Goal: Find specific page/section: Find specific page/section

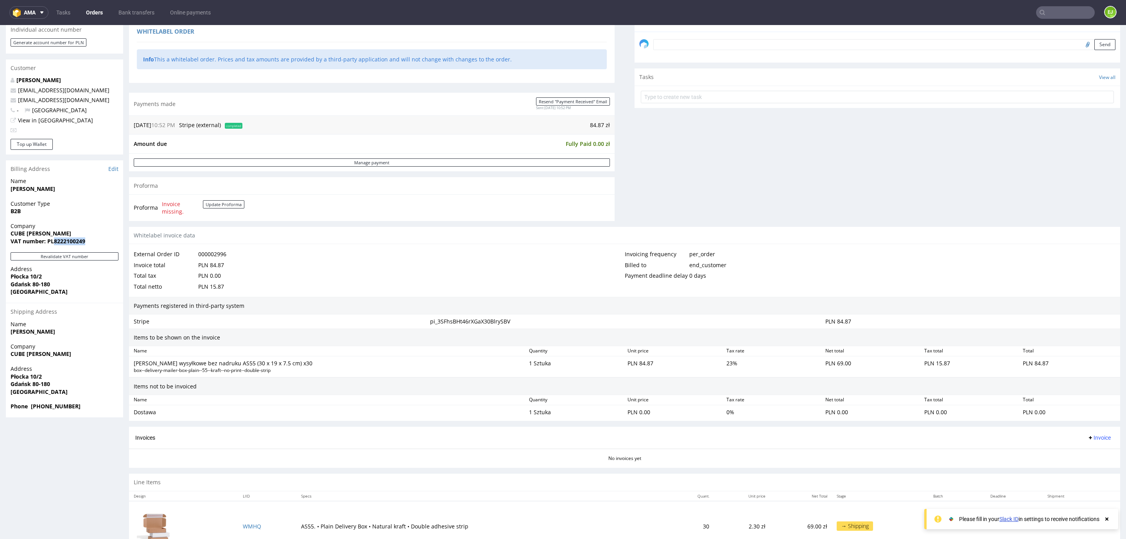
scroll to position [2, 0]
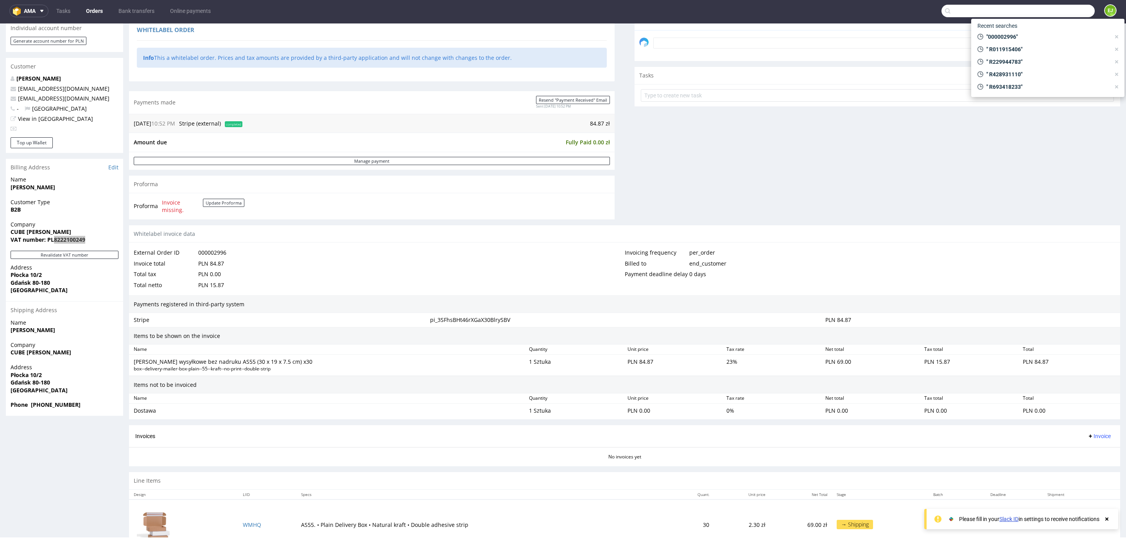
click at [1029, 10] on input "text" at bounding box center [1018, 11] width 153 height 13
paste input "R317789258"
type input "R317789258"
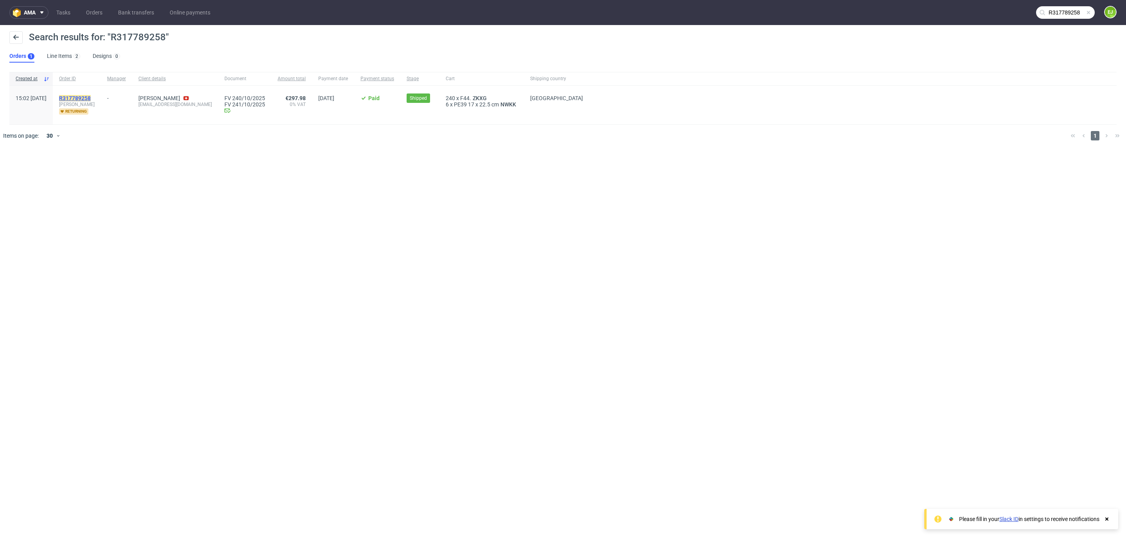
click at [91, 100] on mark "R317789258" at bounding box center [75, 98] width 32 height 6
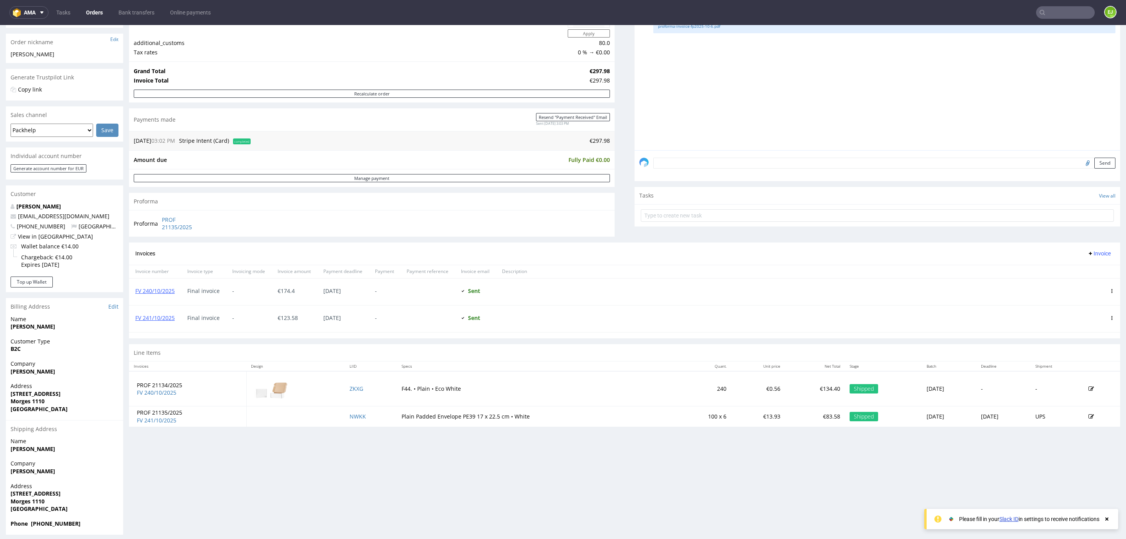
scroll to position [119, 0]
click at [160, 319] on link "FV 241/10/2025" at bounding box center [154, 317] width 39 height 7
click at [1045, 9] on input "text" at bounding box center [1065, 12] width 59 height 13
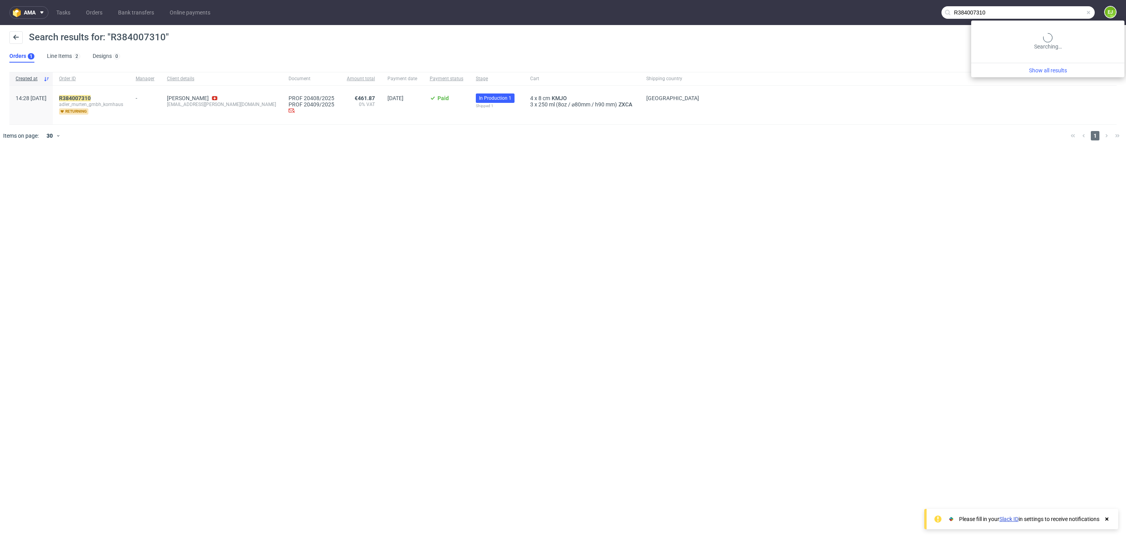
click at [1058, 14] on input "R384007310" at bounding box center [1018, 12] width 153 height 13
paste input "17789258"
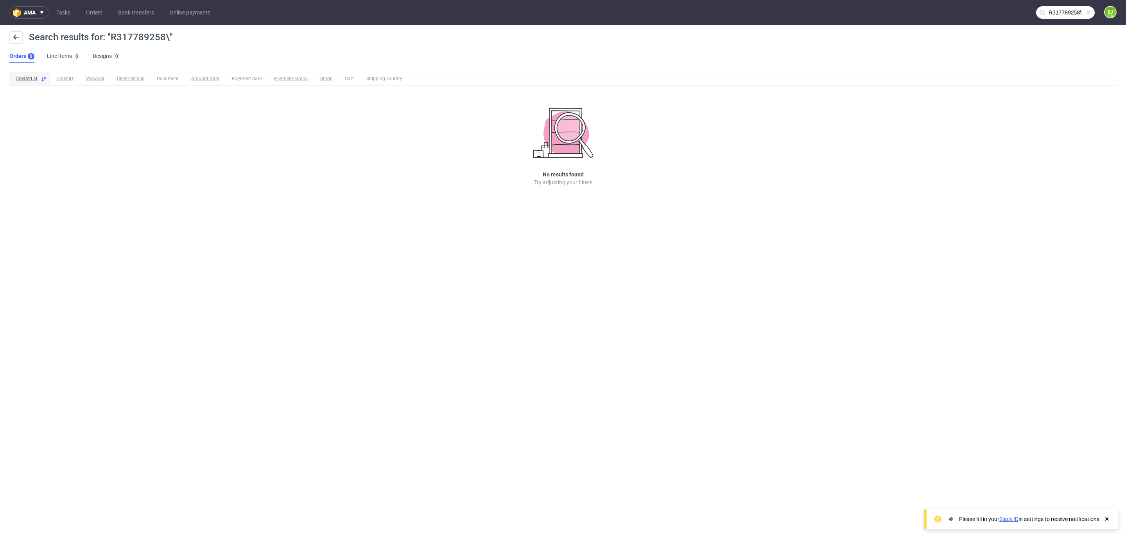
click at [1063, 14] on input "R317789258\" at bounding box center [1065, 12] width 59 height 13
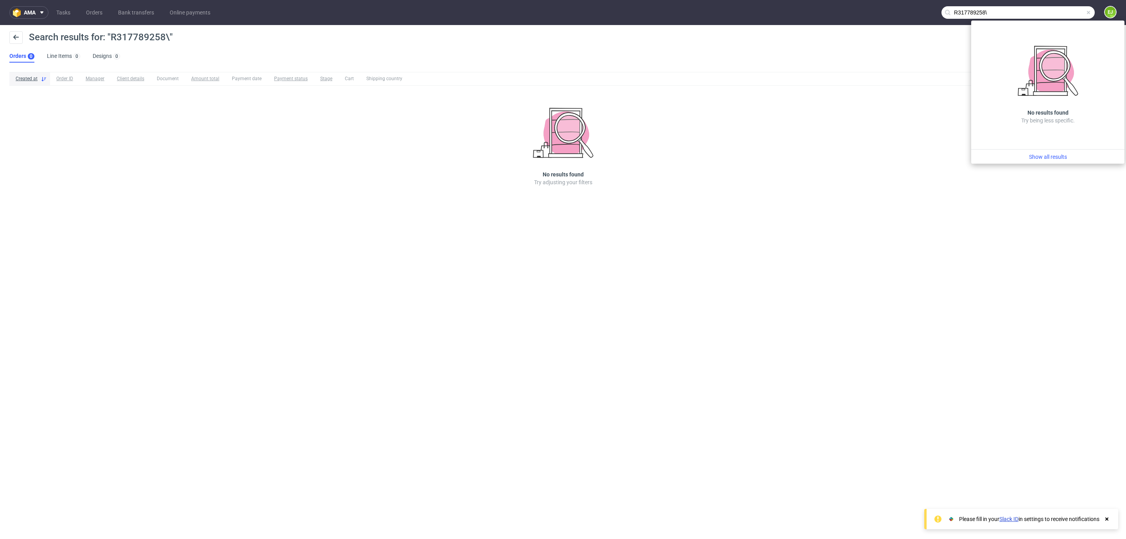
click at [1055, 11] on input "R317789258\" at bounding box center [1018, 12] width 153 height 13
type input "R317789258"
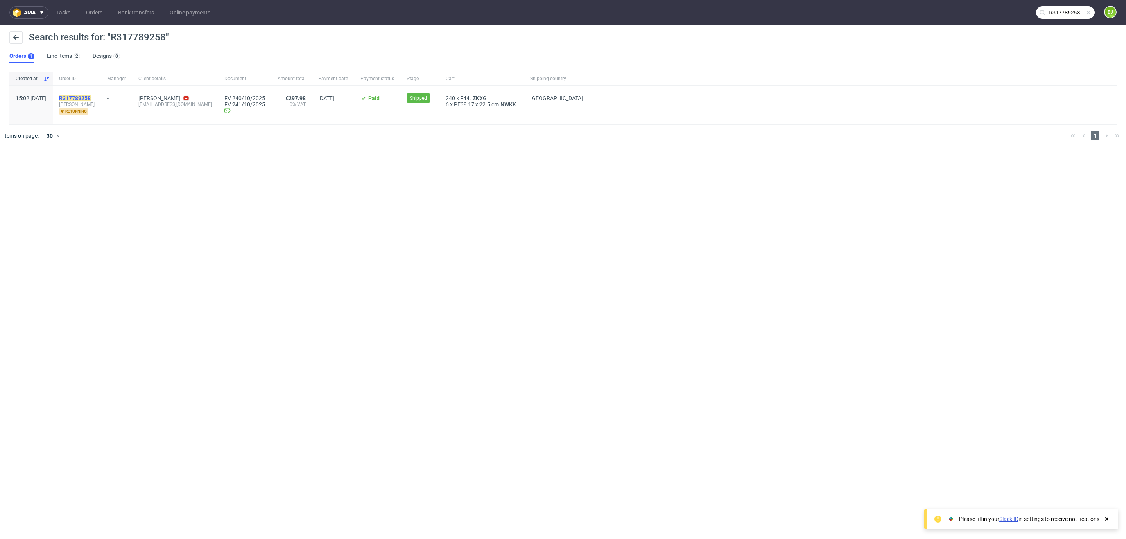
click at [91, 98] on mark "R317789258" at bounding box center [75, 98] width 32 height 6
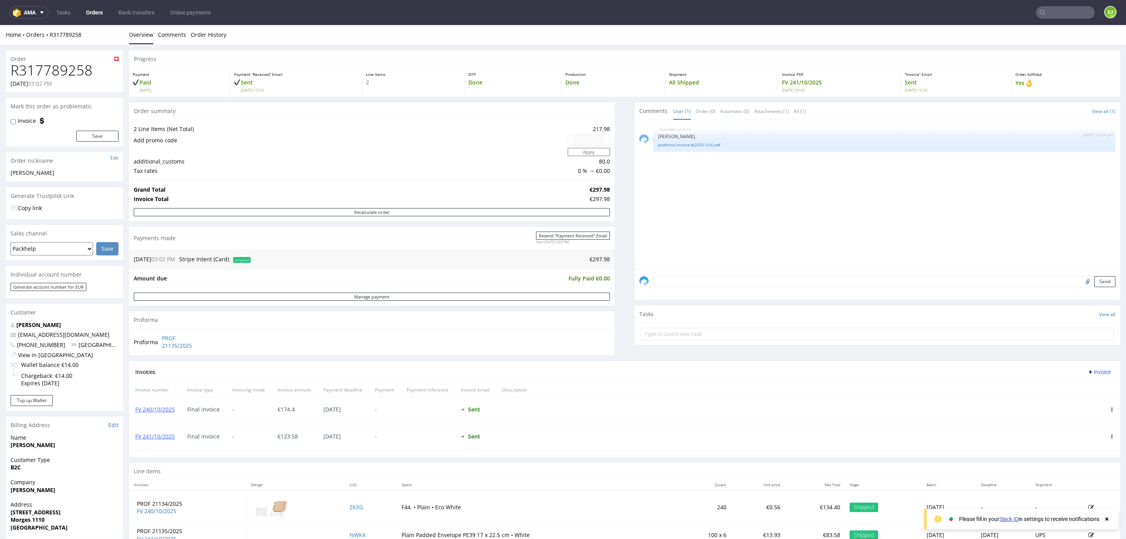
scroll to position [124, 0]
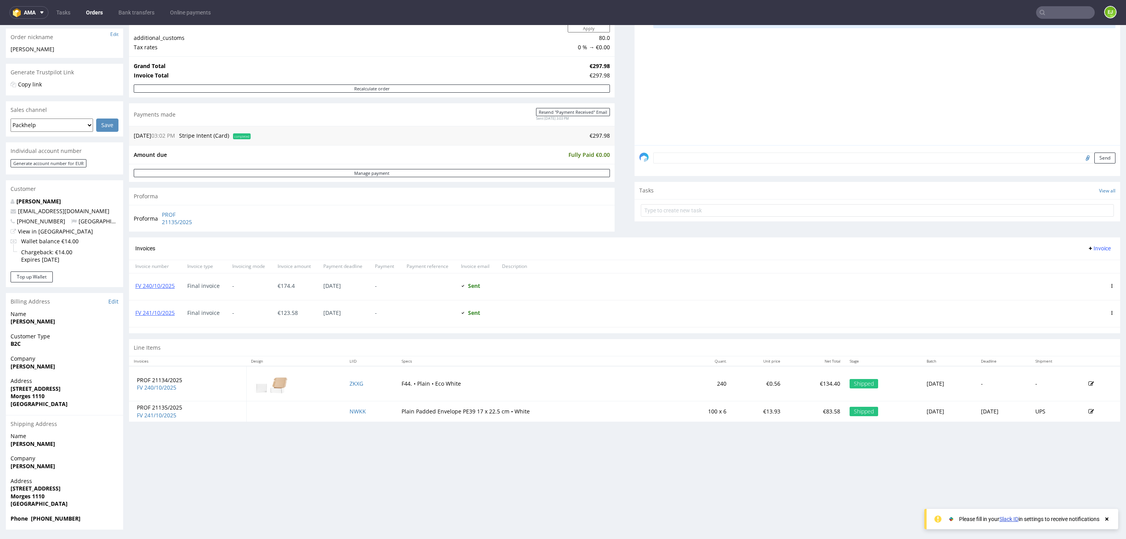
click at [1049, 15] on input "text" at bounding box center [1065, 12] width 59 height 13
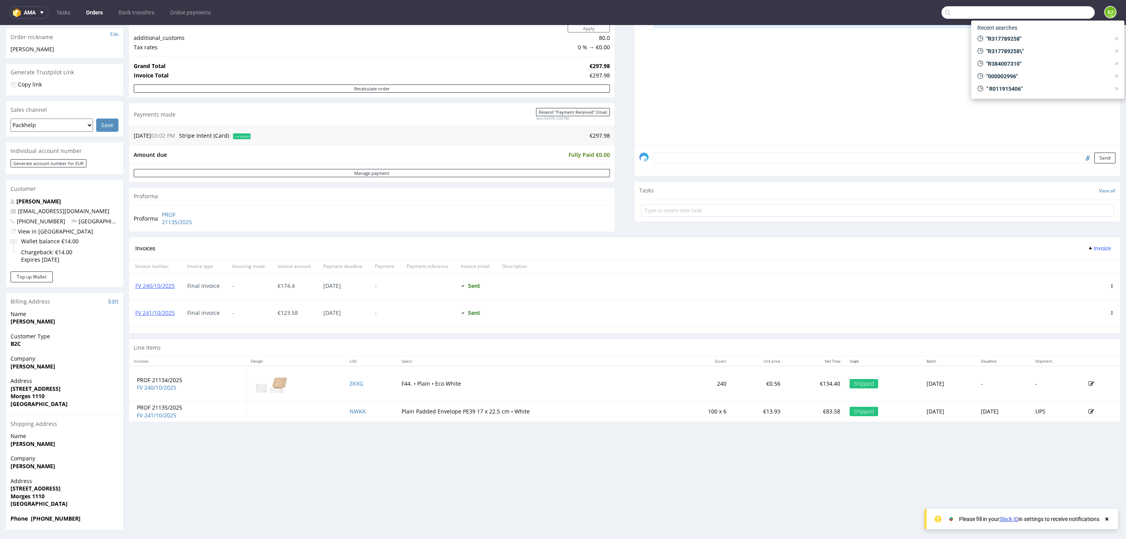
paste input "R428057840"
type input "R428057840"
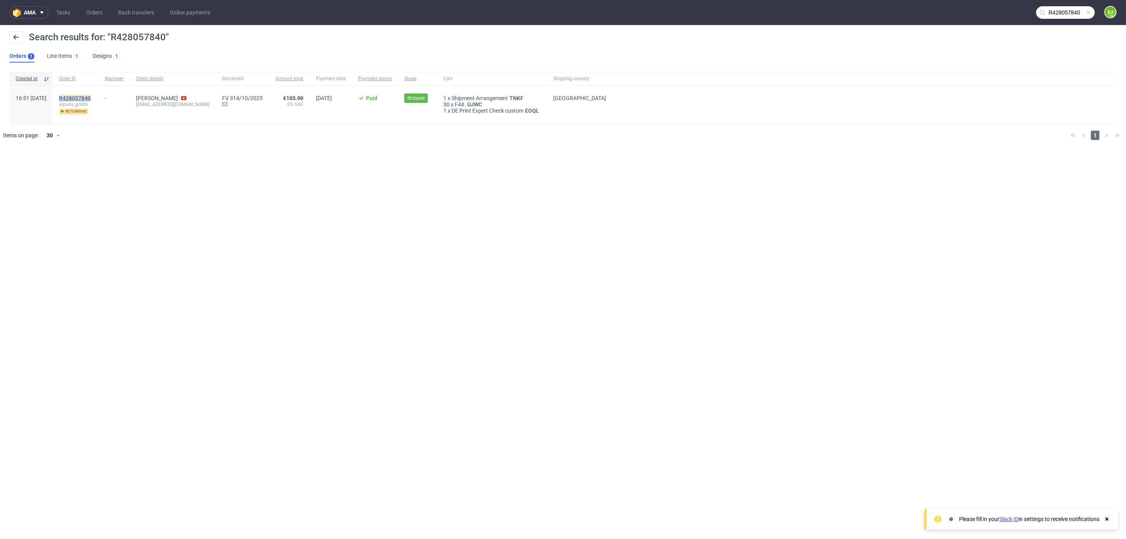
click at [91, 95] on mark "R428057840" at bounding box center [75, 98] width 32 height 6
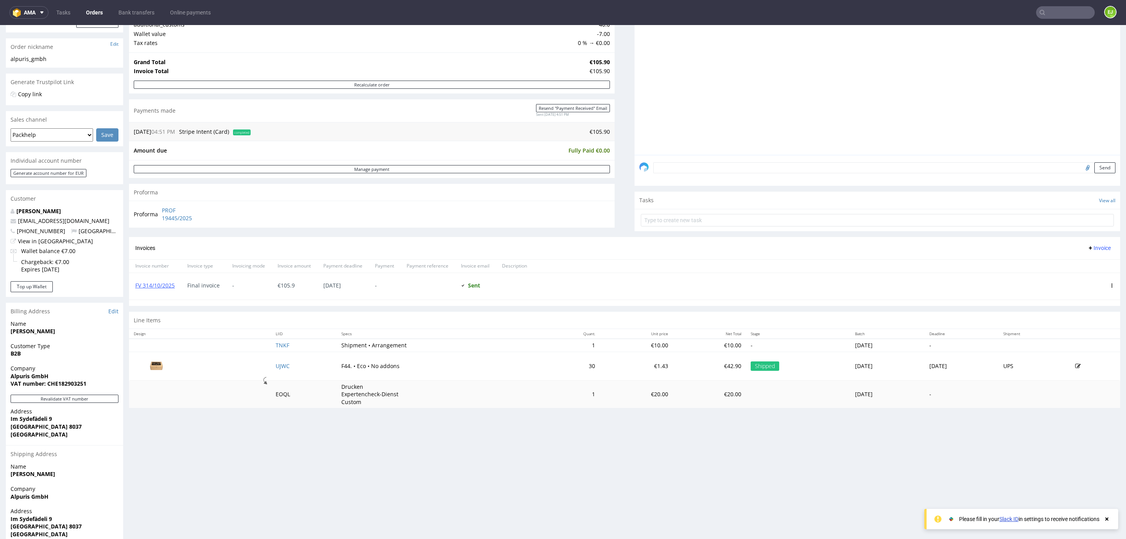
scroll to position [117, 0]
click at [161, 278] on link "FV 314/10/2025" at bounding box center [154, 281] width 39 height 7
click at [1052, 9] on input "text" at bounding box center [1065, 12] width 59 height 13
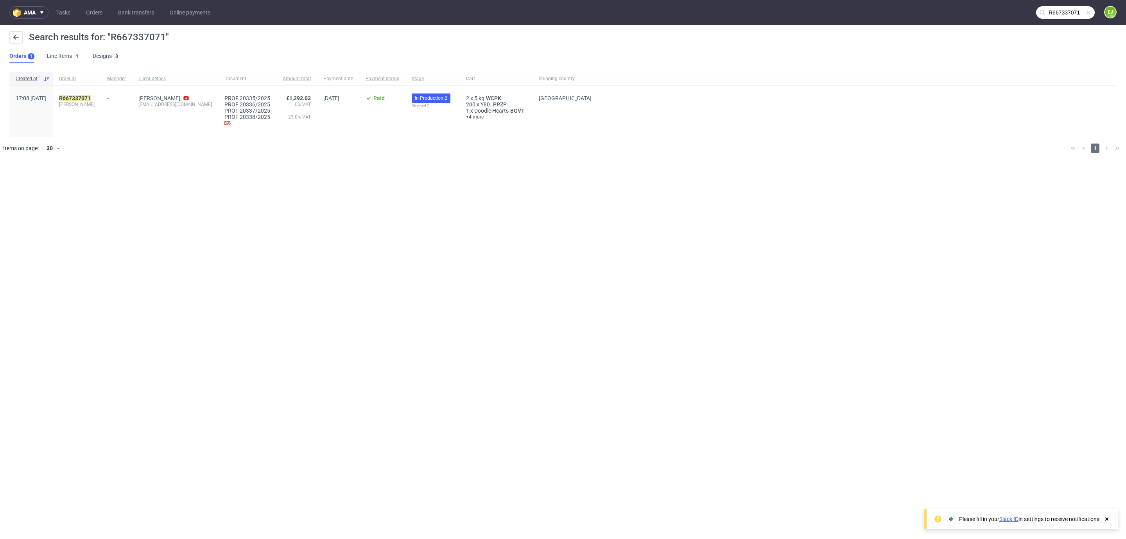
click at [1055, 20] on nav "ama Tasks Orders Bank transfers Online payments R667337071 EJ" at bounding box center [563, 12] width 1126 height 25
click at [1054, 9] on input "R667337071" at bounding box center [1018, 12] width 153 height 13
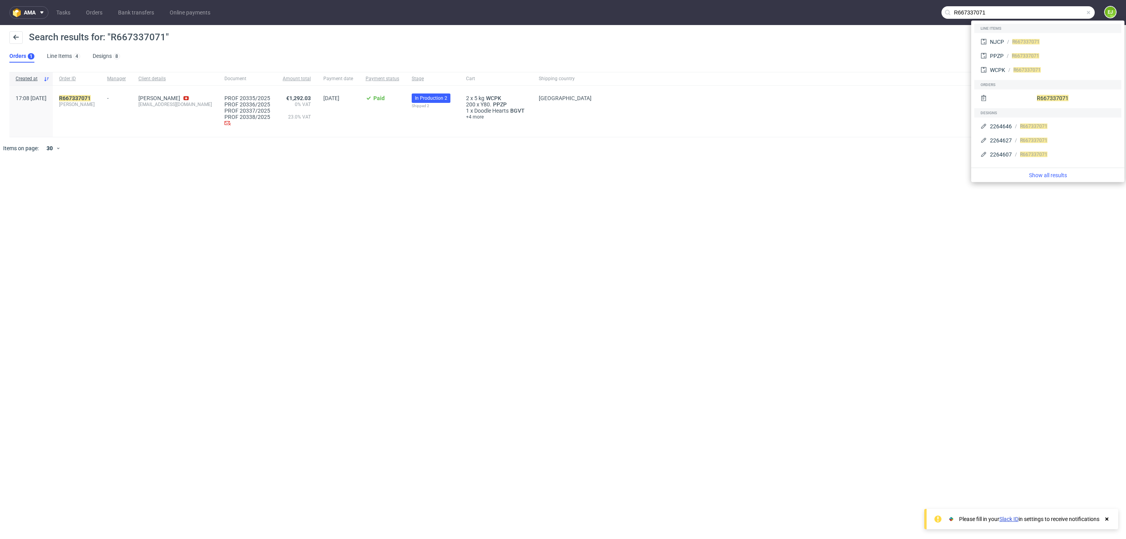
paste input "R317493125"
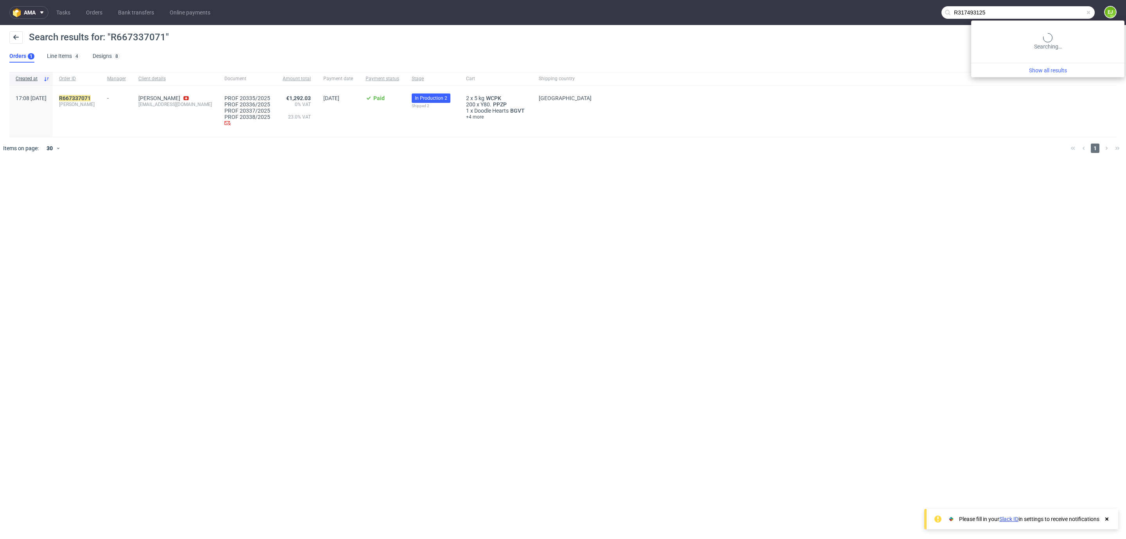
type input "R317493125"
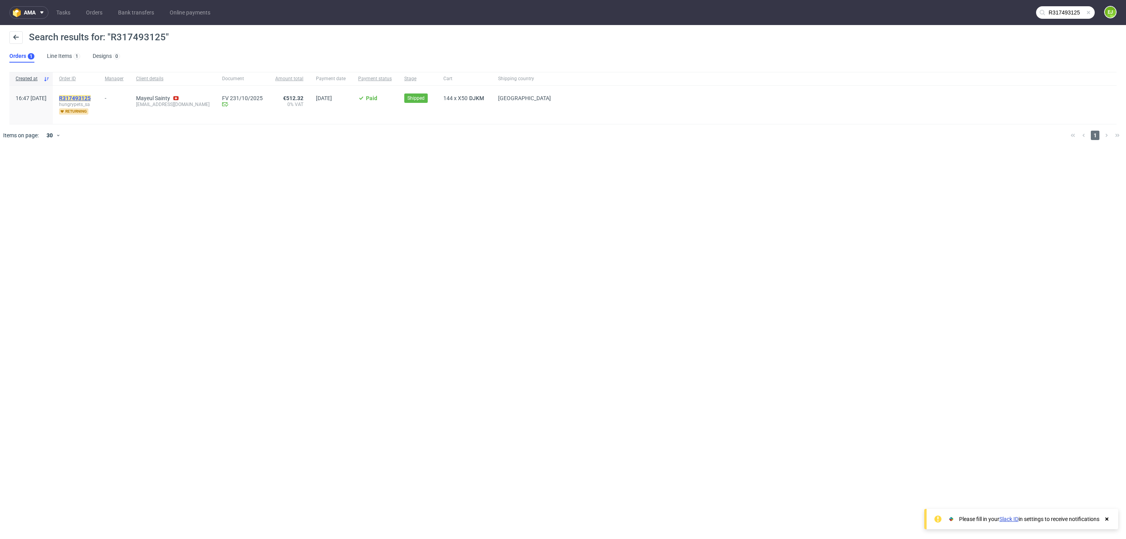
click at [91, 97] on mark "R317493125" at bounding box center [75, 98] width 32 height 6
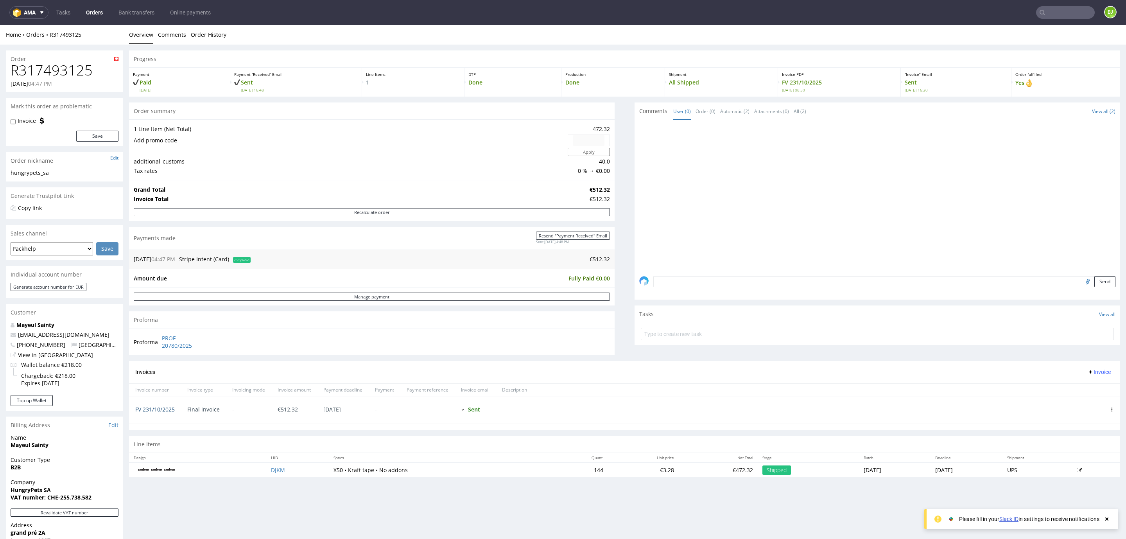
click at [161, 411] on link "FV 231/10/2025" at bounding box center [154, 409] width 39 height 7
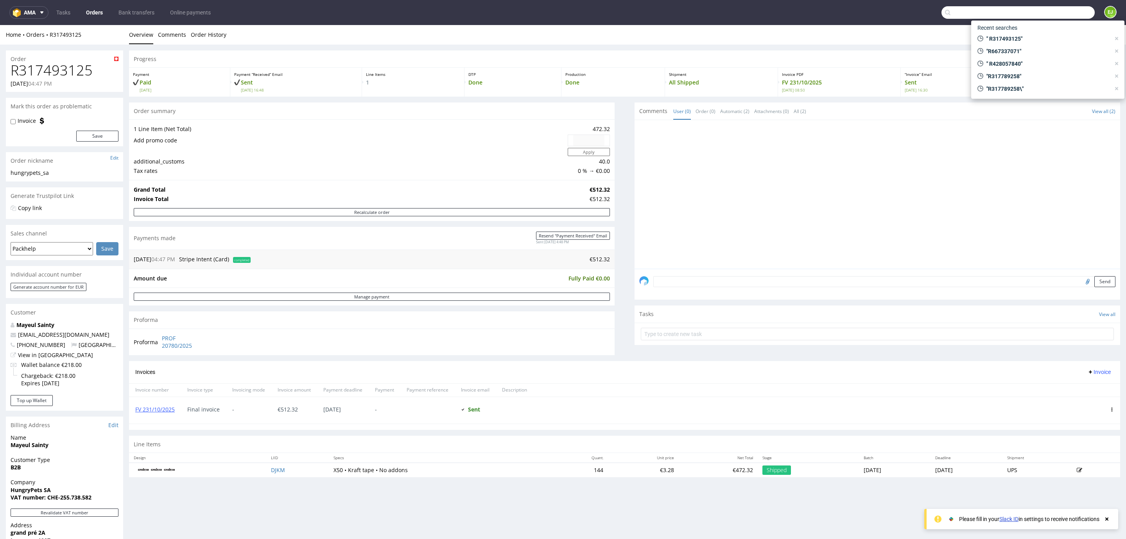
click at [1055, 14] on input "text" at bounding box center [1018, 12] width 153 height 13
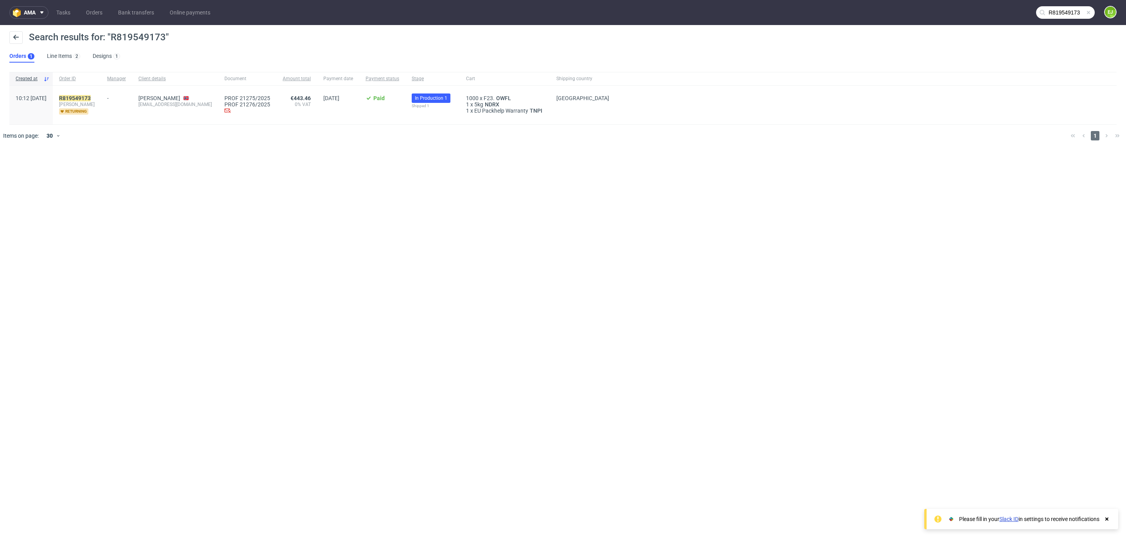
click at [1062, 11] on input "R819549173" at bounding box center [1065, 12] width 59 height 13
click at [1062, 11] on input "R819549173" at bounding box center [1018, 12] width 153 height 13
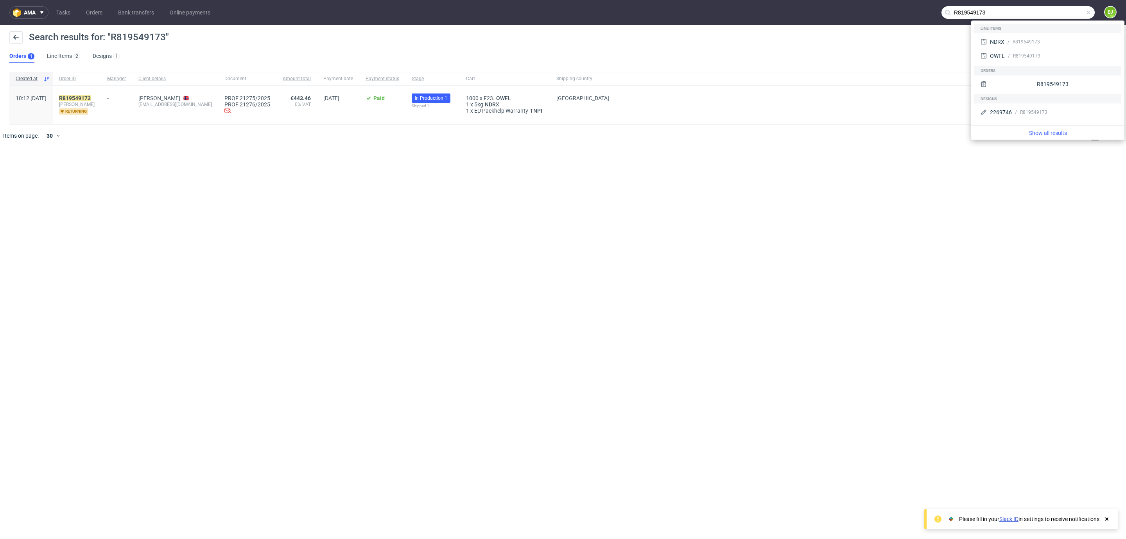
paste input "468269105"
type input "R468269105"
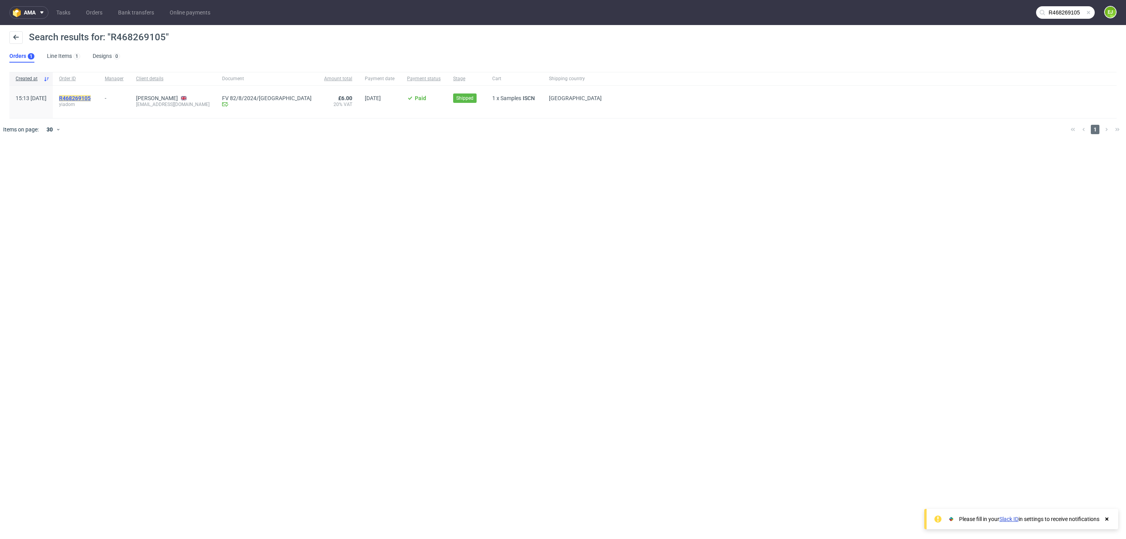
click at [91, 97] on mark "R468269105" at bounding box center [75, 98] width 32 height 6
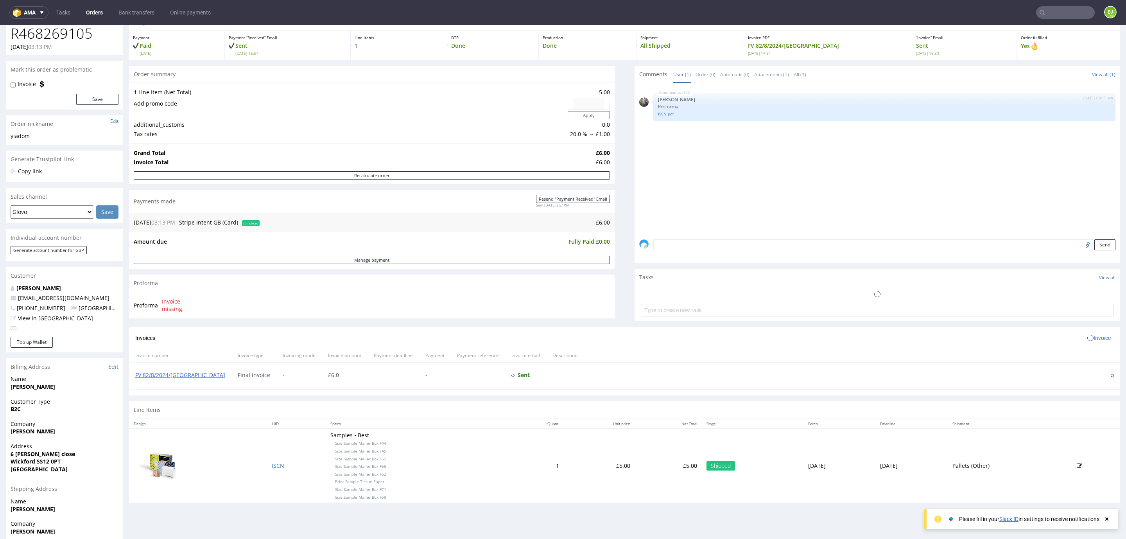
scroll to position [38, 0]
